Goal: Information Seeking & Learning: Learn about a topic

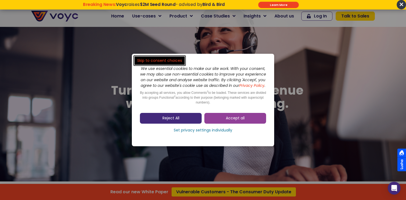
click at [178, 120] on span "Reject All" at bounding box center [171, 118] width 17 height 5
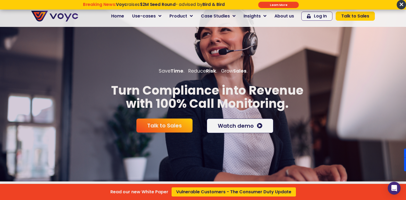
click at [188, 15] on div "Read our new White Paper Vulnerable Customers - The Consumer Duty Update" at bounding box center [203, 100] width 406 height 200
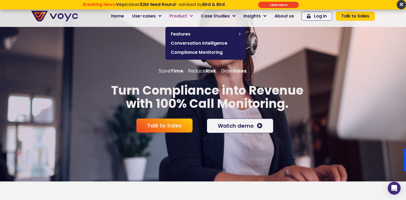
click at [189, 15] on link "Product" at bounding box center [181, 16] width 31 height 11
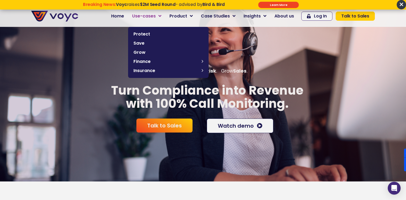
click at [159, 15] on link "Use-cases" at bounding box center [146, 16] width 37 height 11
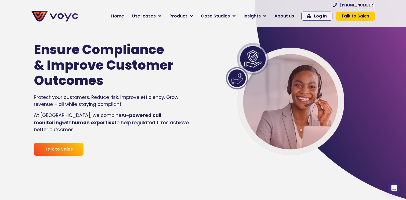
click at [63, 21] on img at bounding box center [54, 16] width 47 height 11
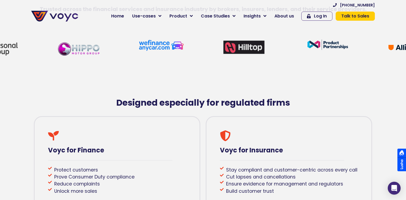
scroll to position [255, 0]
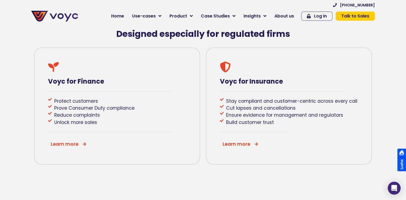
click at [398, 159] on div at bounding box center [402, 160] width 9 height 23
click at [401, 157] on div at bounding box center [402, 160] width 9 height 23
